Goal: Find specific page/section

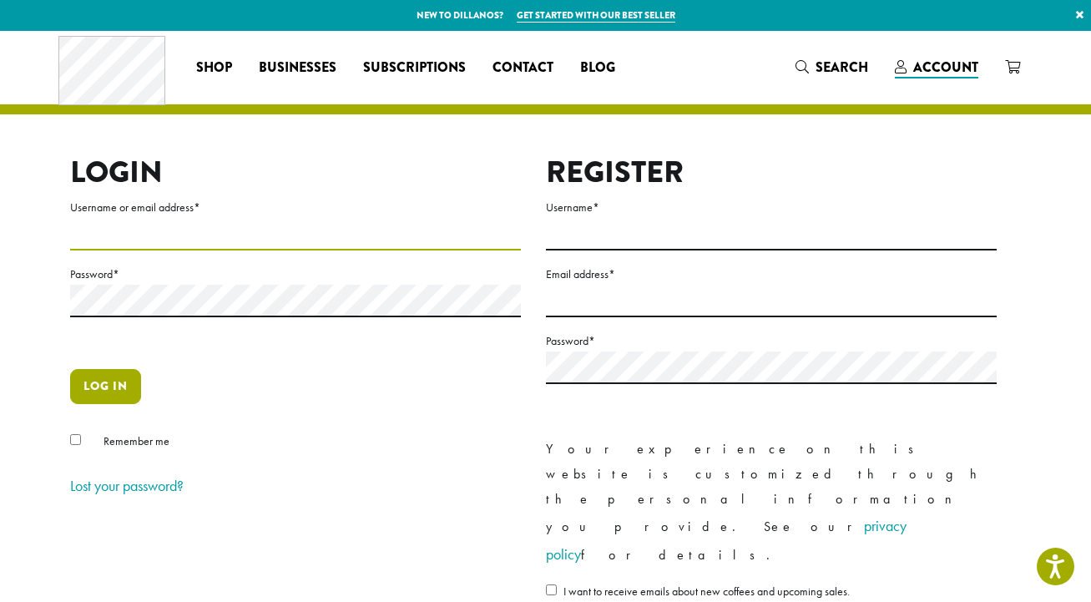
type input "**********"
click at [109, 398] on button "Log in" at bounding box center [105, 386] width 71 height 35
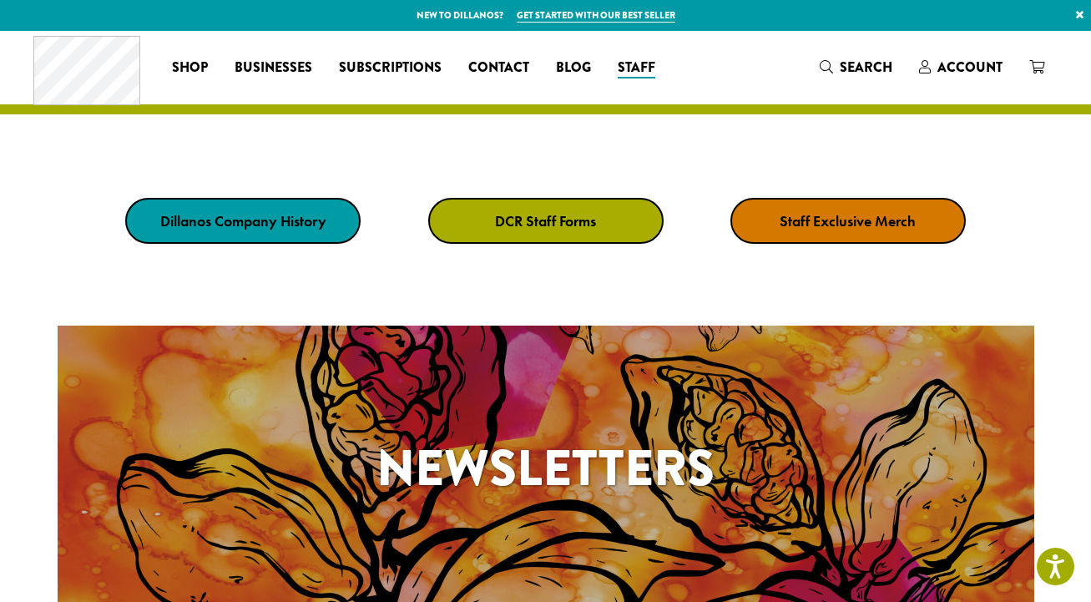
click at [561, 223] on strong "DCR Staff Forms" at bounding box center [545, 220] width 101 height 19
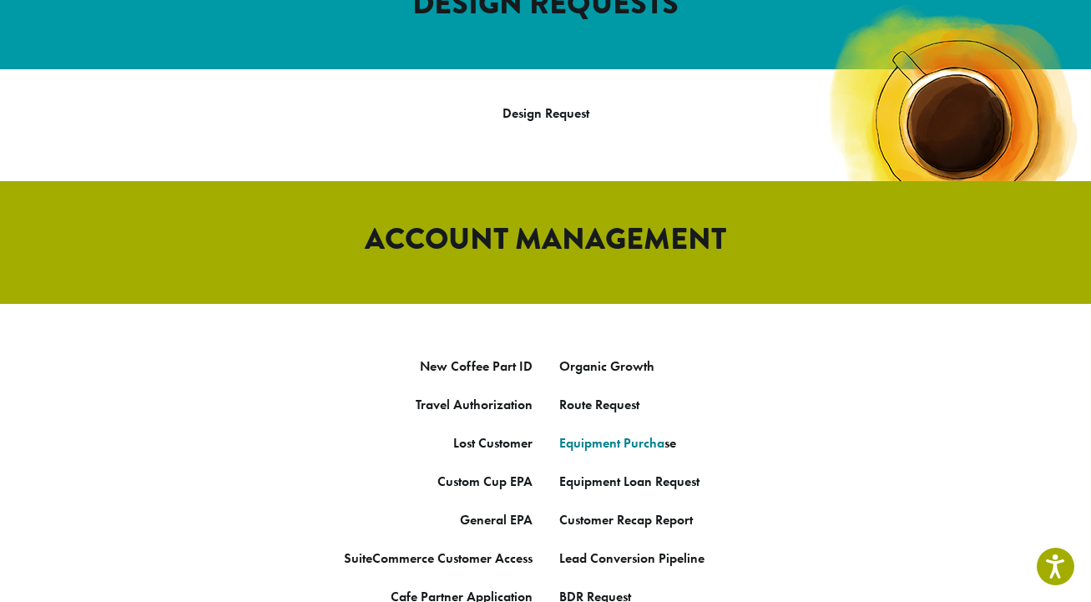
click at [612, 434] on link "Equipment Purcha" at bounding box center [611, 443] width 105 height 18
